Goal: Transaction & Acquisition: Obtain resource

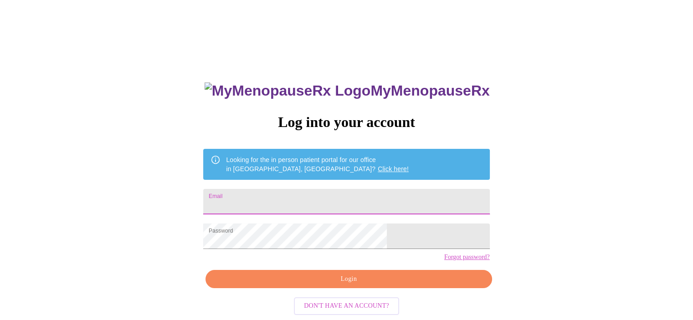
click at [288, 196] on input "Email" at bounding box center [346, 202] width 286 height 26
type input "[EMAIL_ADDRESS][DOMAIN_NAME]"
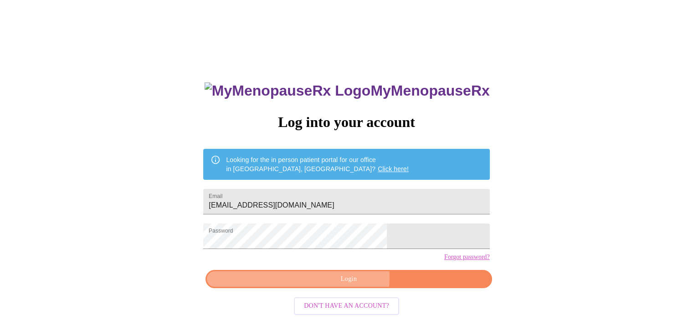
click at [345, 285] on span "Login" at bounding box center [348, 279] width 265 height 11
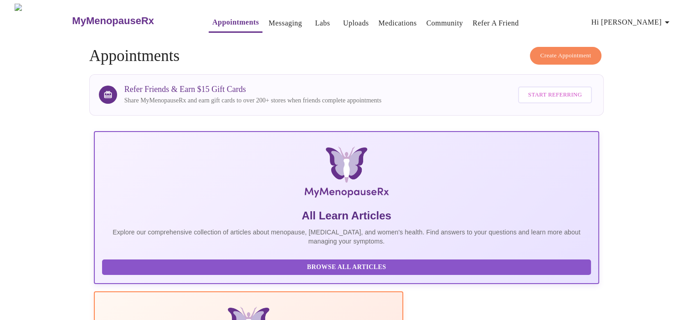
click at [315, 21] on link "Labs" at bounding box center [322, 23] width 15 height 13
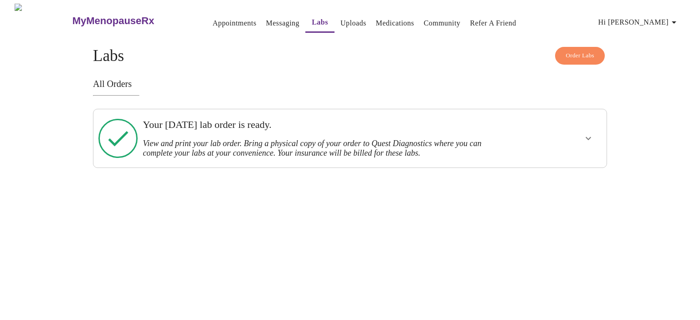
click at [239, 141] on h3 "View and print your lab order. Bring a physical copy of your order to Quest Dia…" at bounding box center [325, 148] width 365 height 19
click at [218, 127] on h3 "Your [DATE] lab order is ready." at bounding box center [325, 125] width 365 height 12
click at [590, 137] on icon "show more" at bounding box center [588, 138] width 5 height 3
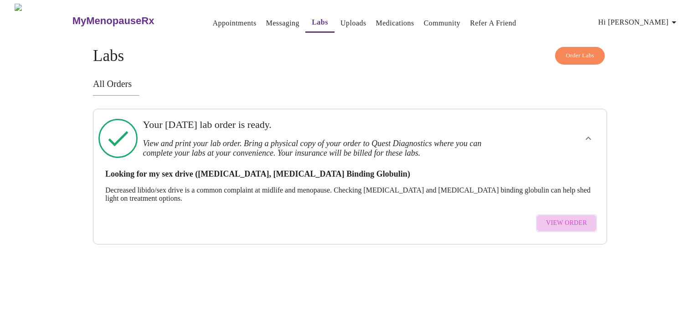
click at [571, 218] on span "View Order" at bounding box center [566, 223] width 41 height 11
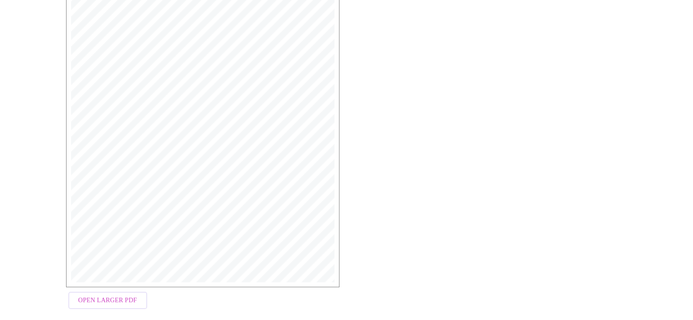
scroll to position [239, 0]
click at [122, 284] on span "Open Larger PDF" at bounding box center [107, 288] width 59 height 11
click at [129, 288] on span "Open Larger PDF" at bounding box center [107, 288] width 59 height 11
